Goal: Task Accomplishment & Management: Use online tool/utility

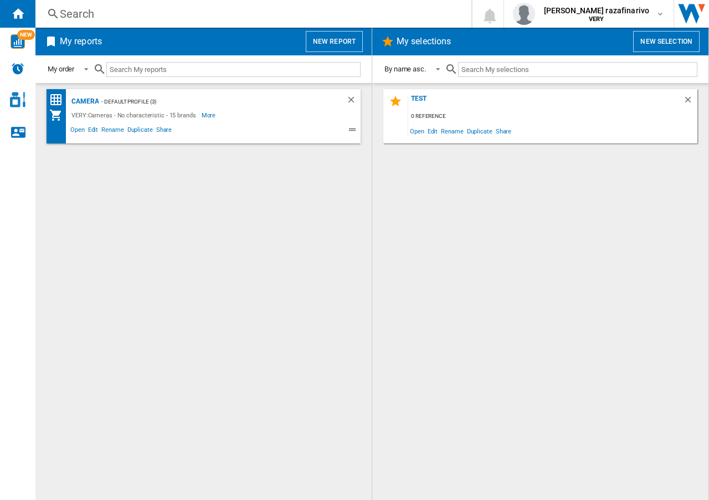
click at [584, 219] on div "test 0 reference Open Edit Rename Duplicate Share" at bounding box center [540, 291] width 314 height 405
click at [333, 39] on button "New report" at bounding box center [334, 41] width 57 height 21
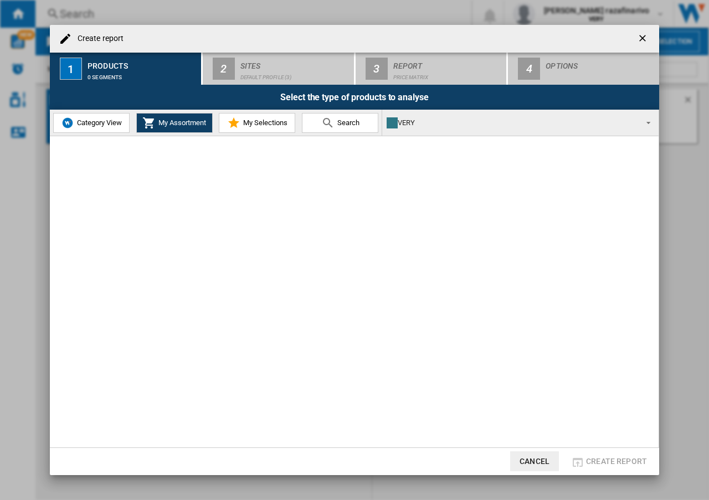
click at [642, 40] on ng-md-icon "getI18NText('BUTTONS.CLOSE_DIALOG')" at bounding box center [643, 39] width 13 height 13
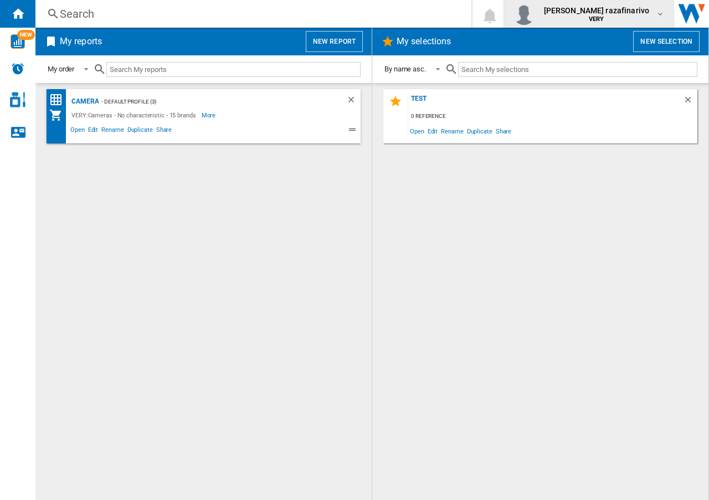
click at [659, 18] on md-icon "button" at bounding box center [660, 13] width 9 height 9
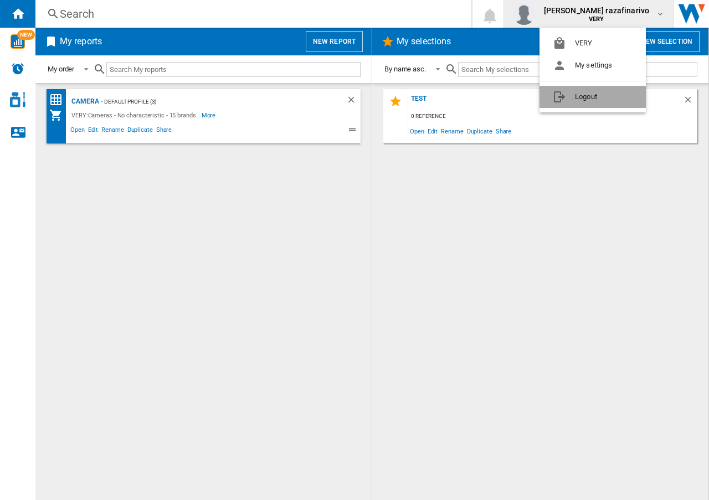
click at [580, 99] on button "Logout" at bounding box center [592, 97] width 106 height 22
